Goal: Obtain resource: Download file/media

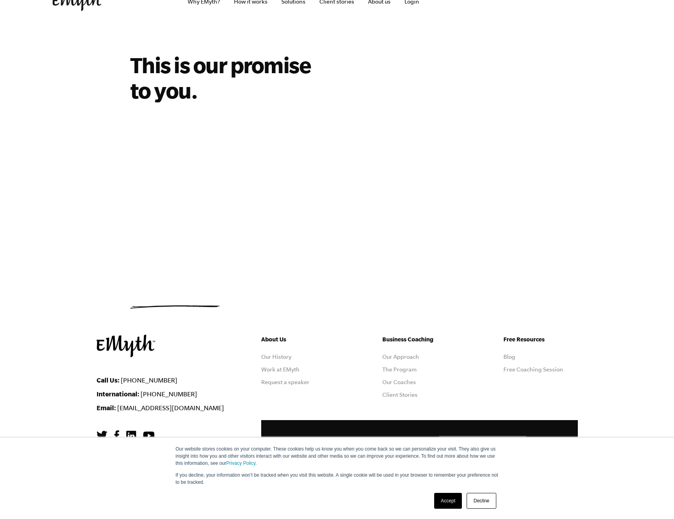
scroll to position [27, 0]
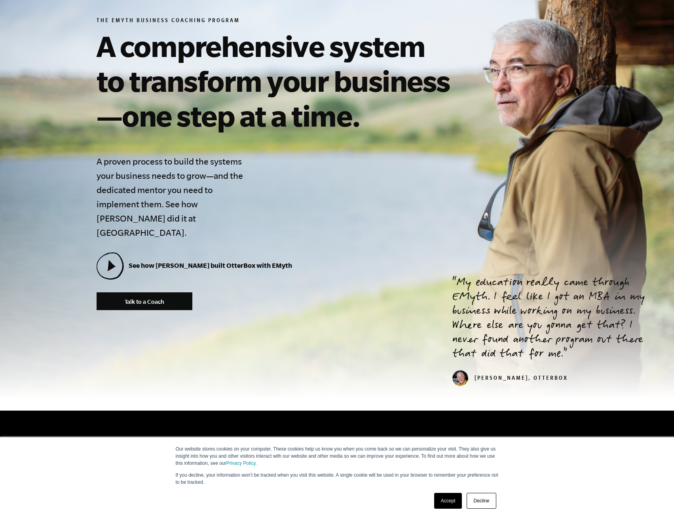
scroll to position [132, 0]
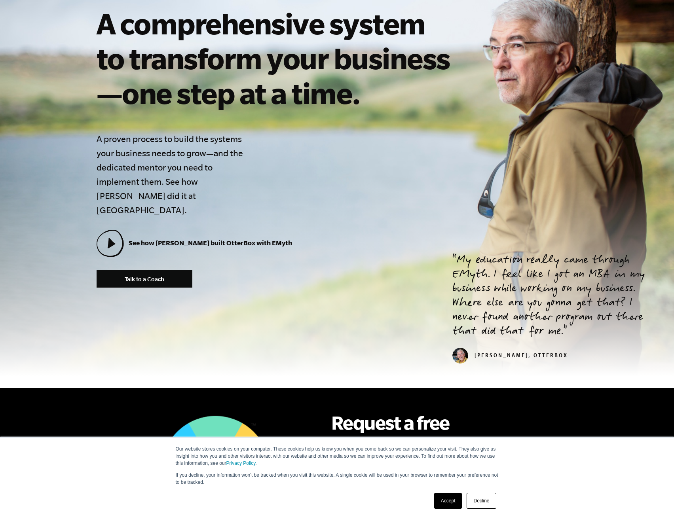
click at [442, 499] on link "Accept" at bounding box center [448, 501] width 28 height 16
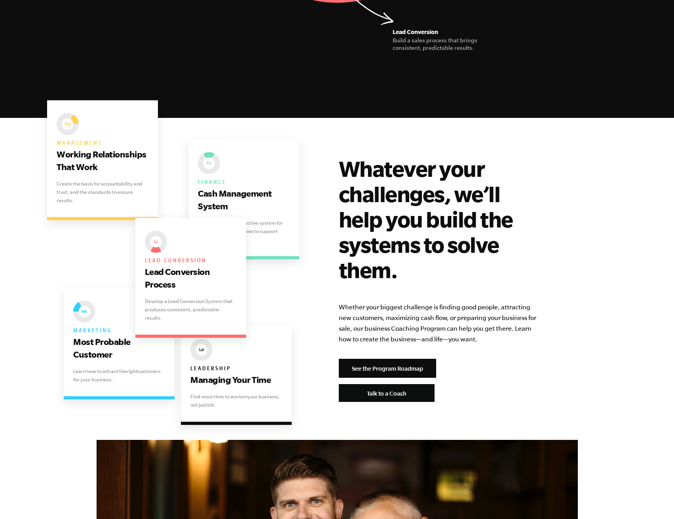
scroll to position [1583, 0]
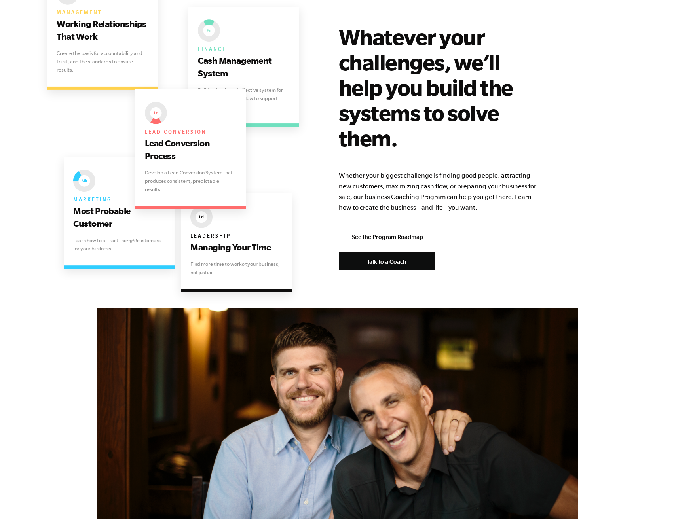
click at [408, 227] on link "See the Program Roadmap" at bounding box center [387, 236] width 97 height 19
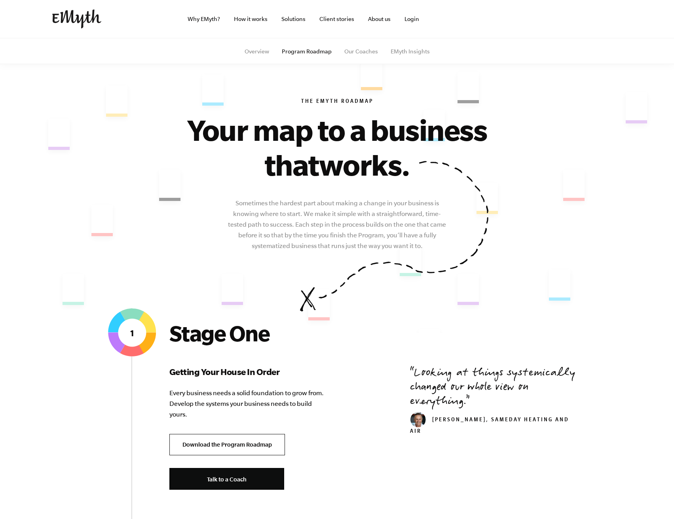
click at [260, 446] on link "Download the Program Roadmap" at bounding box center [227, 445] width 116 height 22
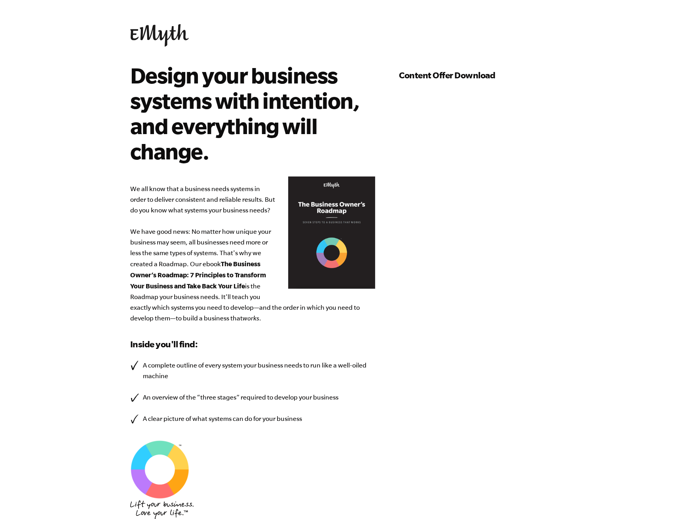
select select "1-2.5M"
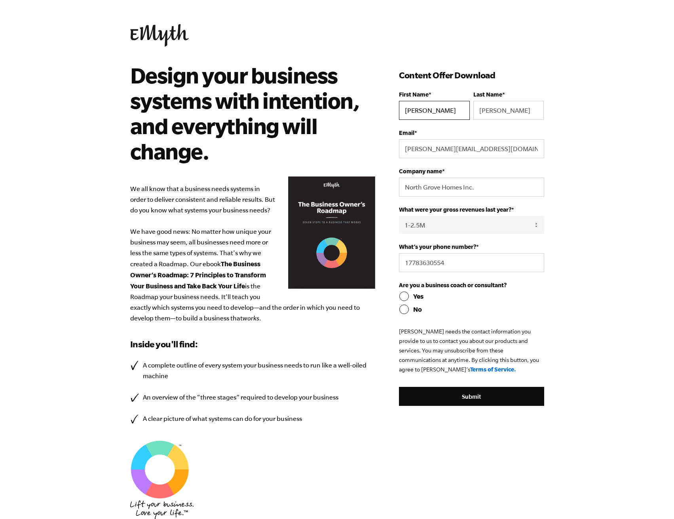
click at [419, 112] on input "[PERSON_NAME]" at bounding box center [434, 110] width 70 height 19
click at [538, 222] on select "- Please Select - 0-75K 76-150K 151-275K 276-500K 501-750K 751-1M 1-2.5M 2.5-5M…" at bounding box center [471, 225] width 145 height 18
click at [406, 310] on input "No" at bounding box center [471, 309] width 145 height 9
radio input "true"
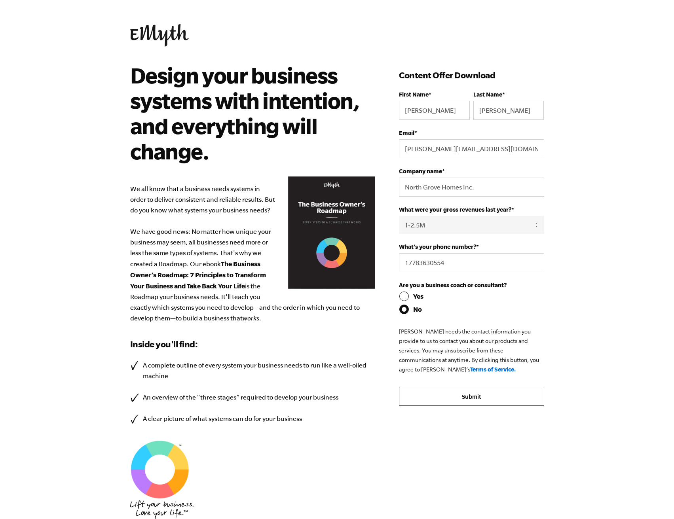
click at [463, 403] on input "Submit" at bounding box center [471, 396] width 145 height 19
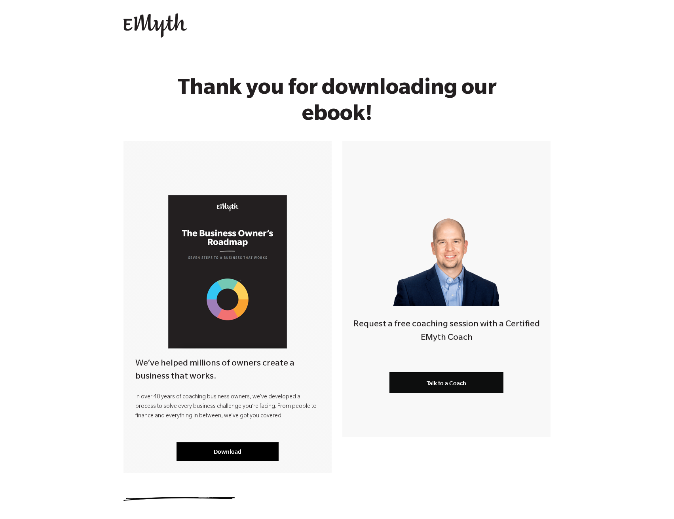
click at [252, 449] on link "Download" at bounding box center [227, 451] width 102 height 19
